Goal: Task Accomplishment & Management: Manage account settings

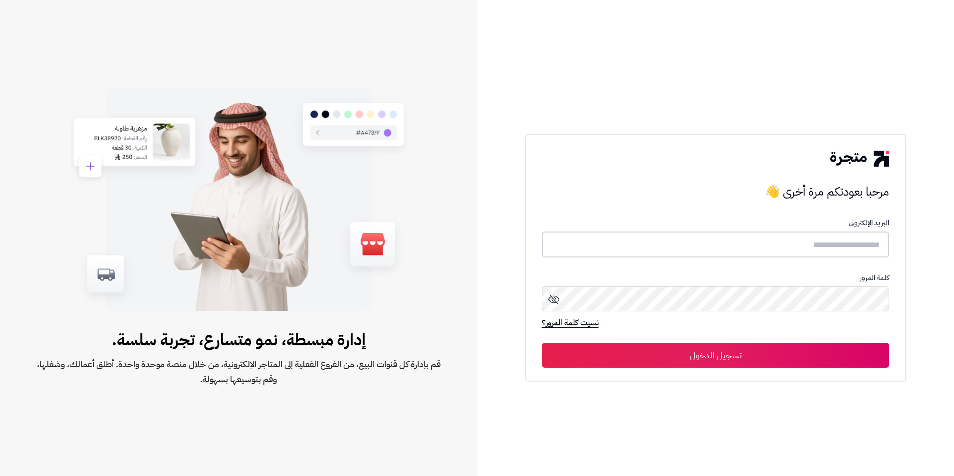
type input "**********"
click at [723, 353] on button "تسجيل الدخول" at bounding box center [716, 354] width 348 height 25
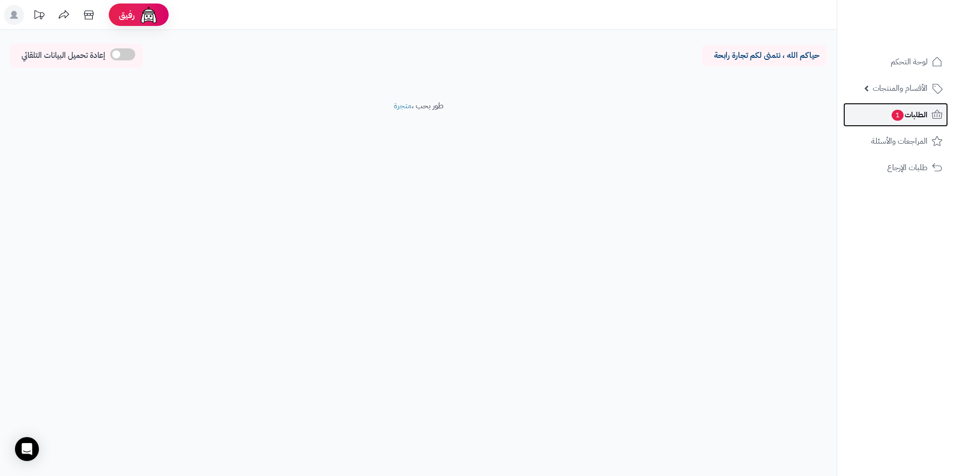
click at [910, 113] on span "الطلبات 1" at bounding box center [908, 115] width 37 height 14
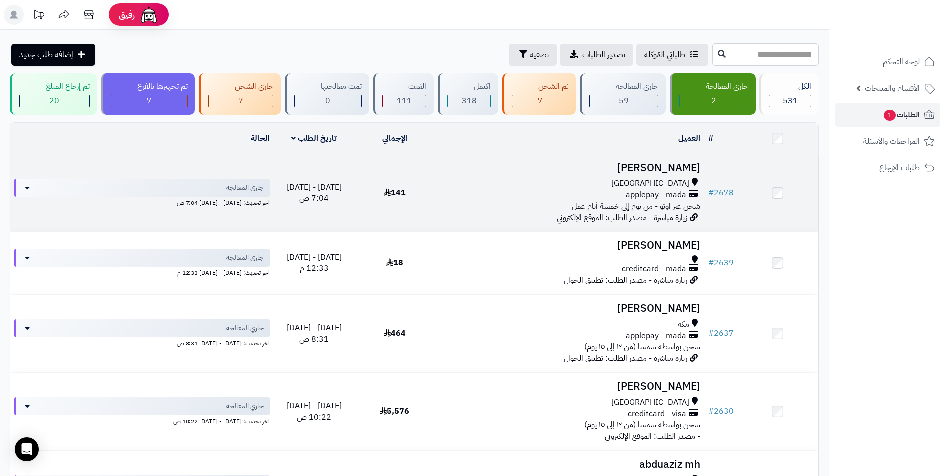
click at [609, 189] on div "applepay - mada" at bounding box center [569, 194] width 261 height 11
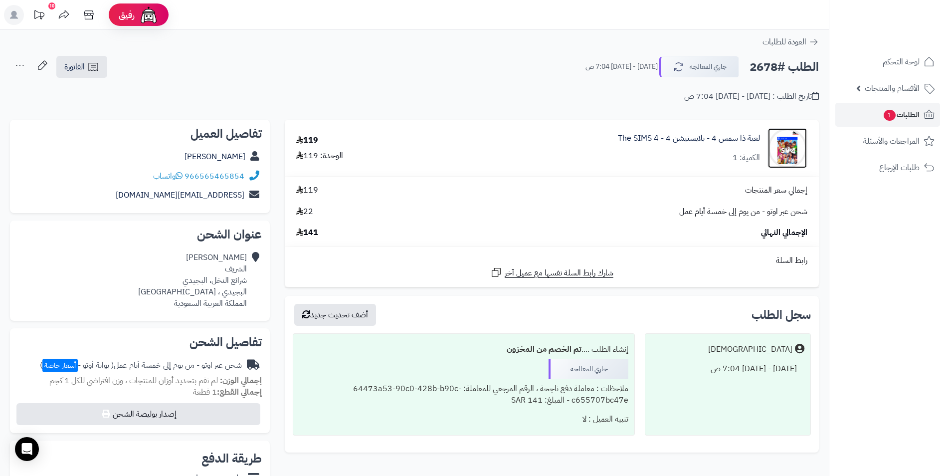
click at [781, 143] on img at bounding box center [787, 148] width 39 height 40
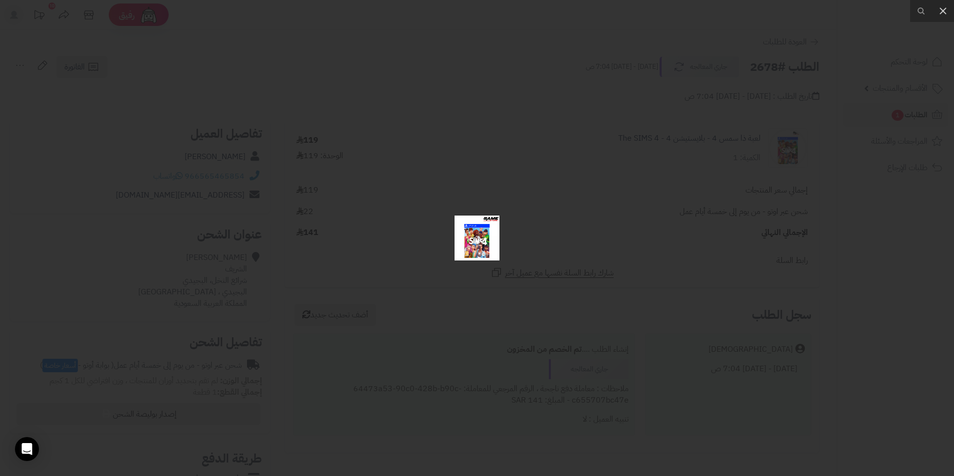
click at [477, 243] on img at bounding box center [476, 237] width 45 height 45
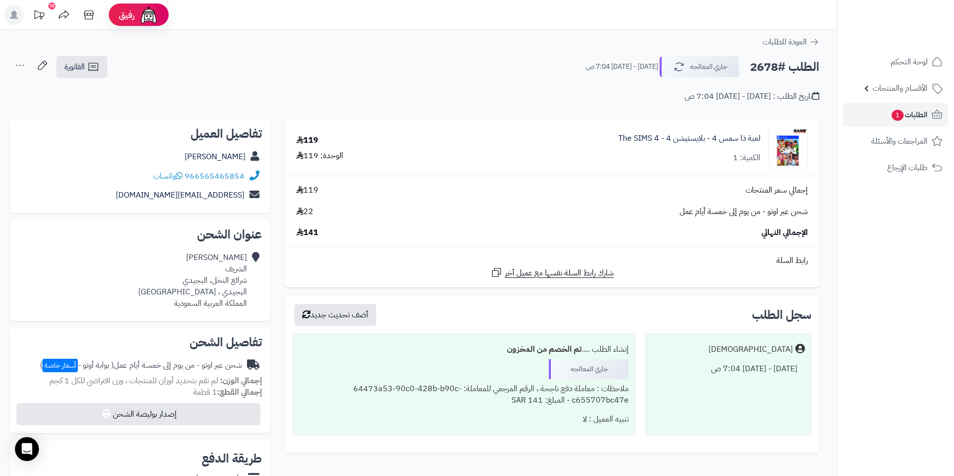
click at [477, 243] on div at bounding box center [477, 238] width 954 height 476
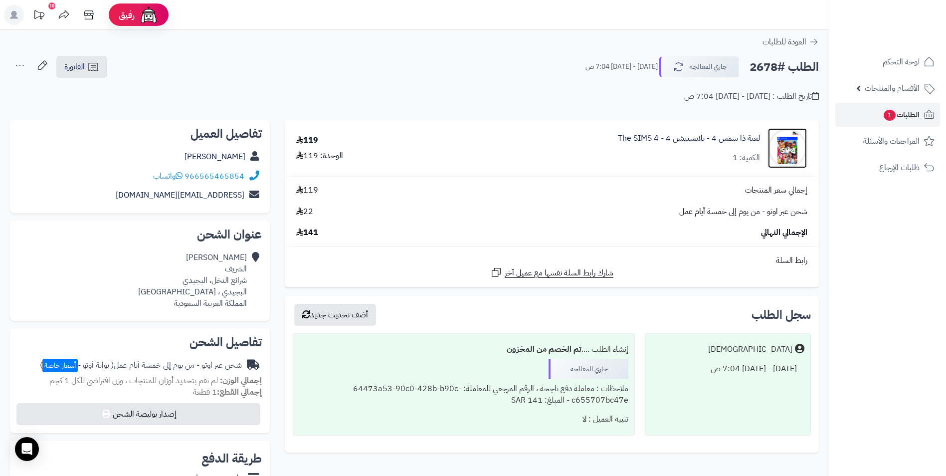
click at [791, 138] on img at bounding box center [787, 148] width 39 height 40
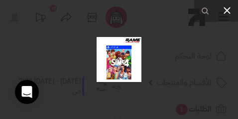
click at [228, 9] on icon at bounding box center [227, 10] width 7 height 7
